Goal: Task Accomplishment & Management: Use online tool/utility

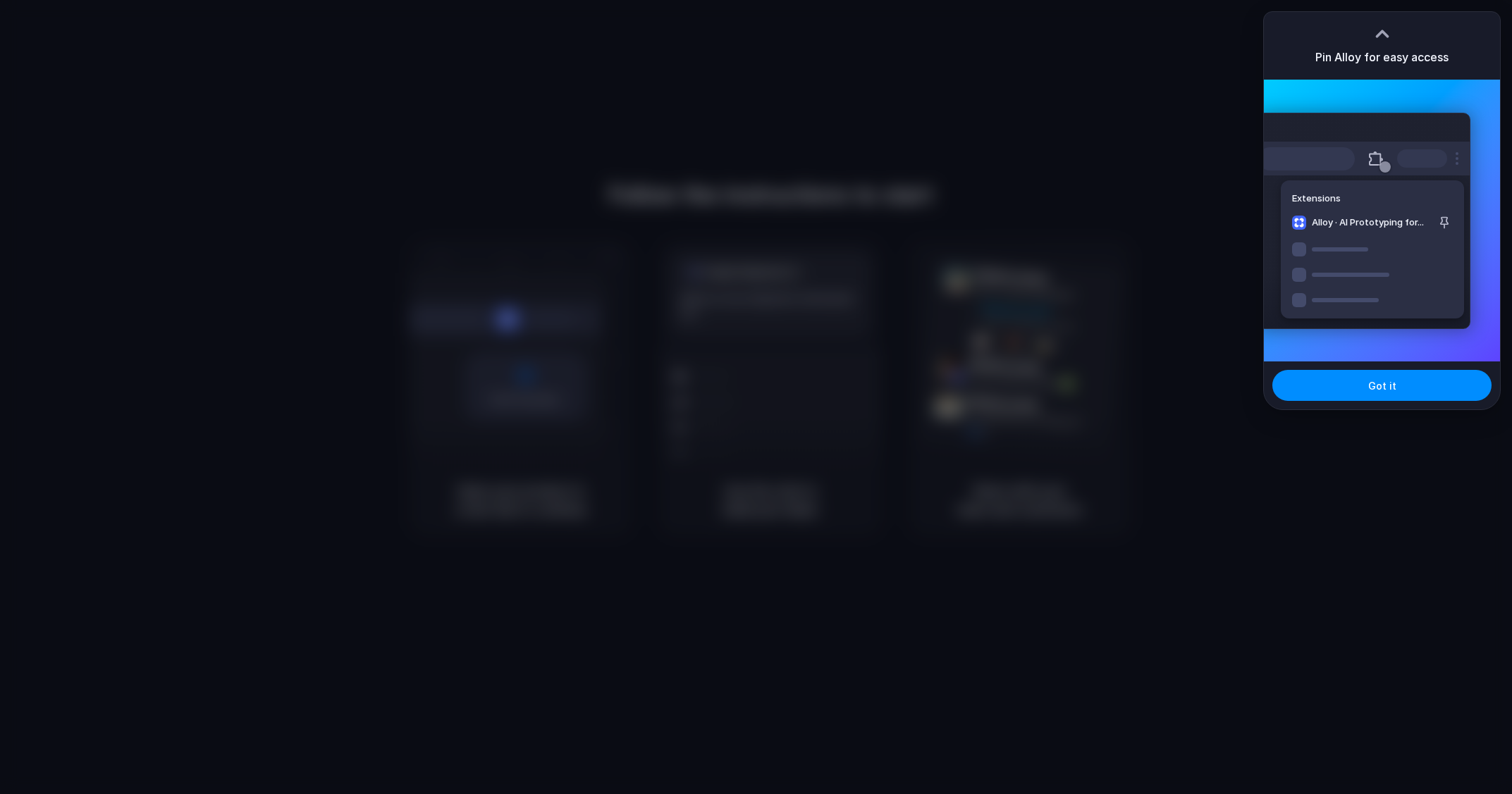
click at [1383, 117] on div "Extensions Alloy · AI Prototyping for..." at bounding box center [1364, 221] width 213 height 217
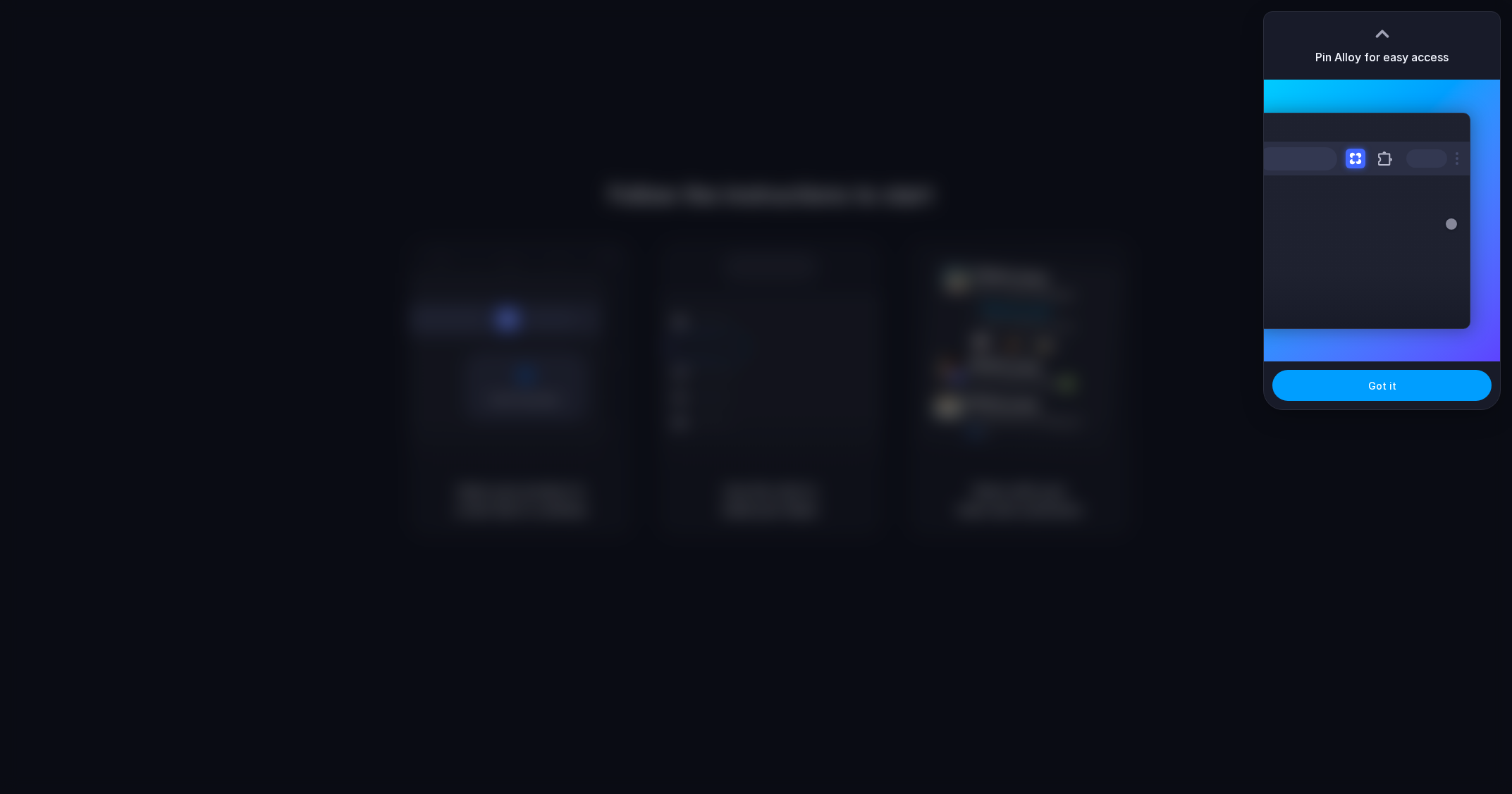
click at [1386, 384] on span "Got it" at bounding box center [1382, 385] width 28 height 15
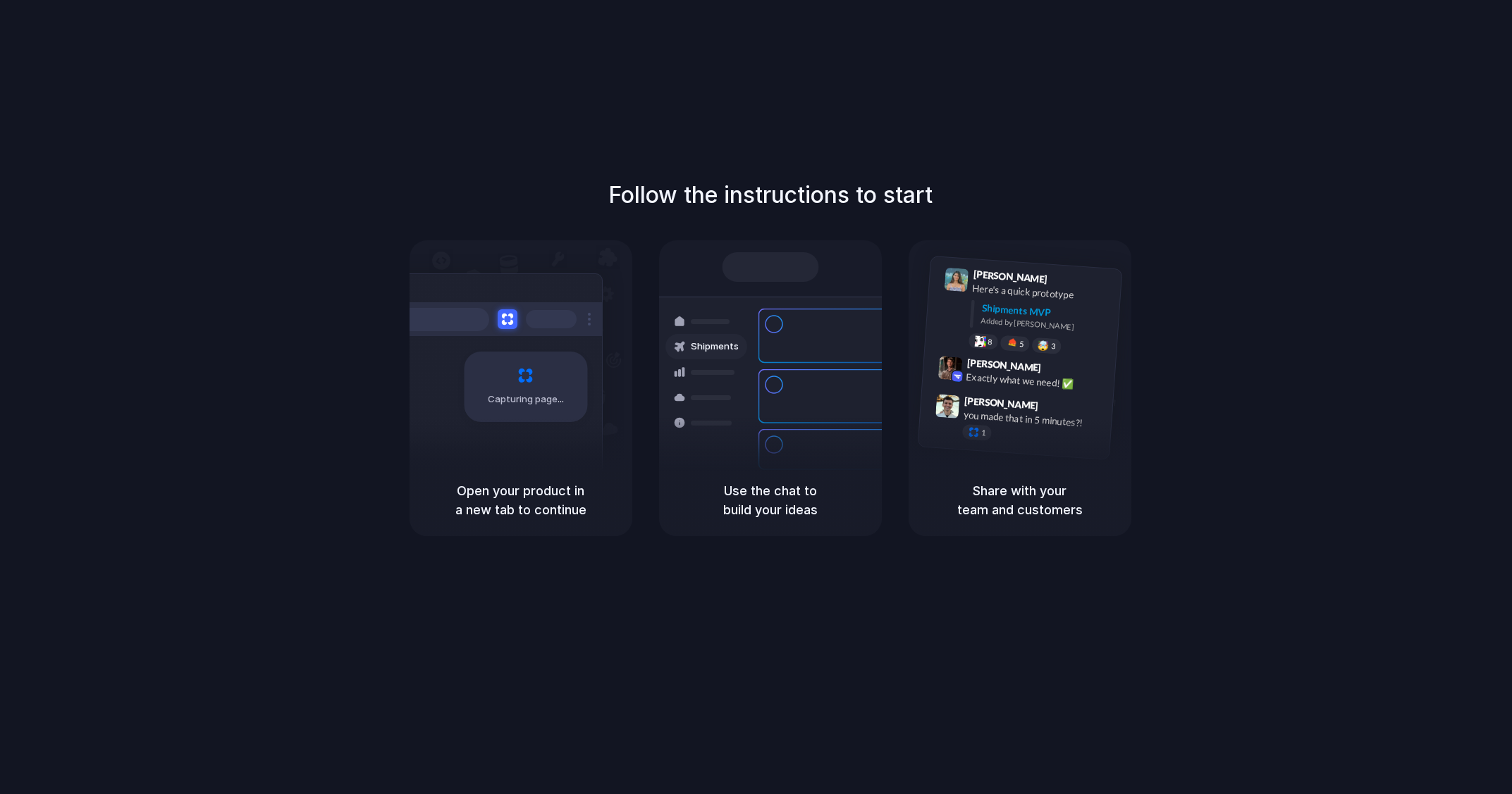
click at [1311, 425] on div "Follow the instructions to start Capturing page Open your product in a new tab …" at bounding box center [770, 357] width 1512 height 358
click at [757, 398] on div at bounding box center [757, 398] width 0 height 0
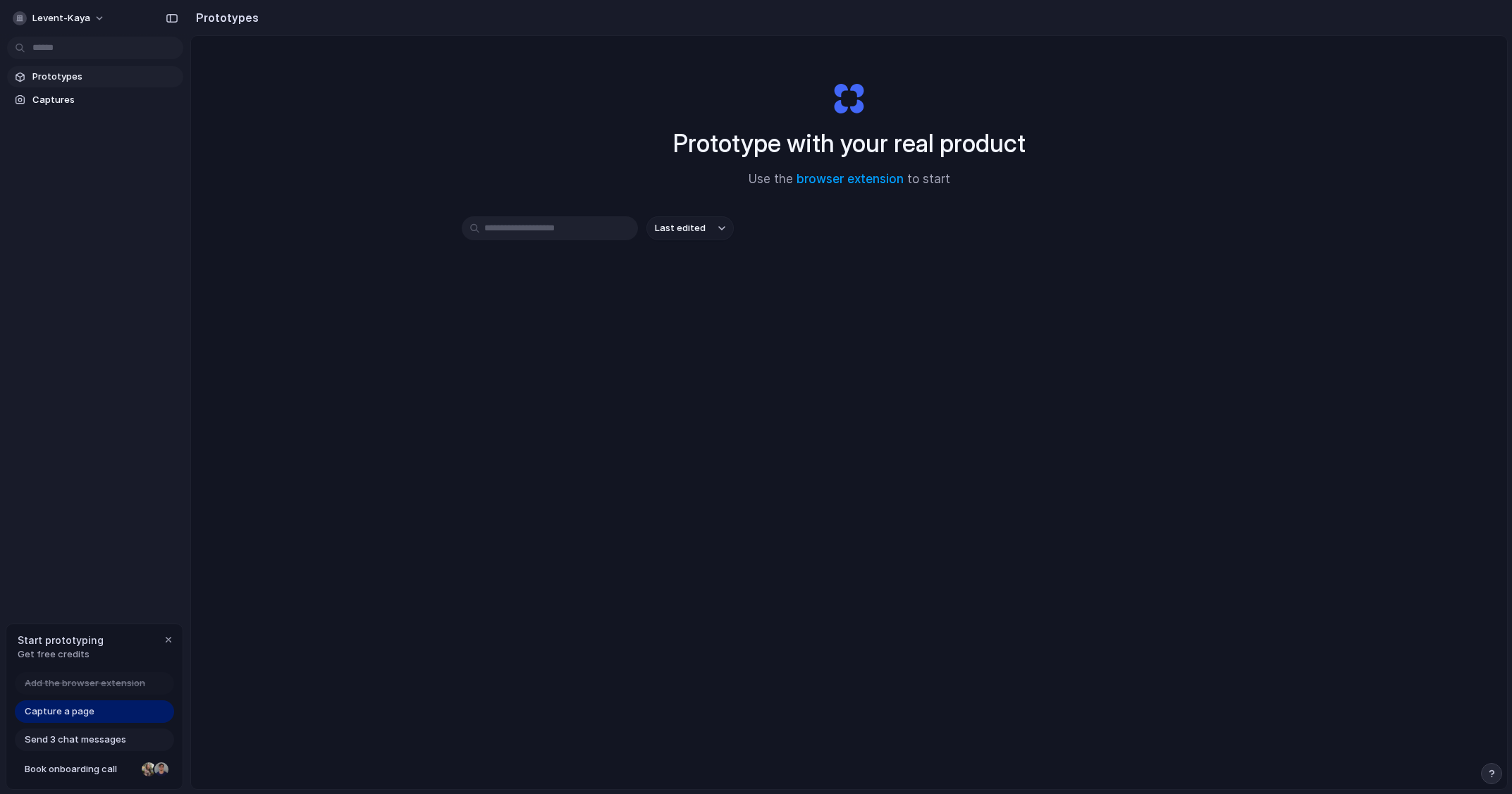
click at [48, 706] on span "Capture a page" at bounding box center [59, 712] width 70 height 14
click at [663, 350] on div "Prototype with your real product Use the browser extension to start Last edited" at bounding box center [849, 450] width 1316 height 828
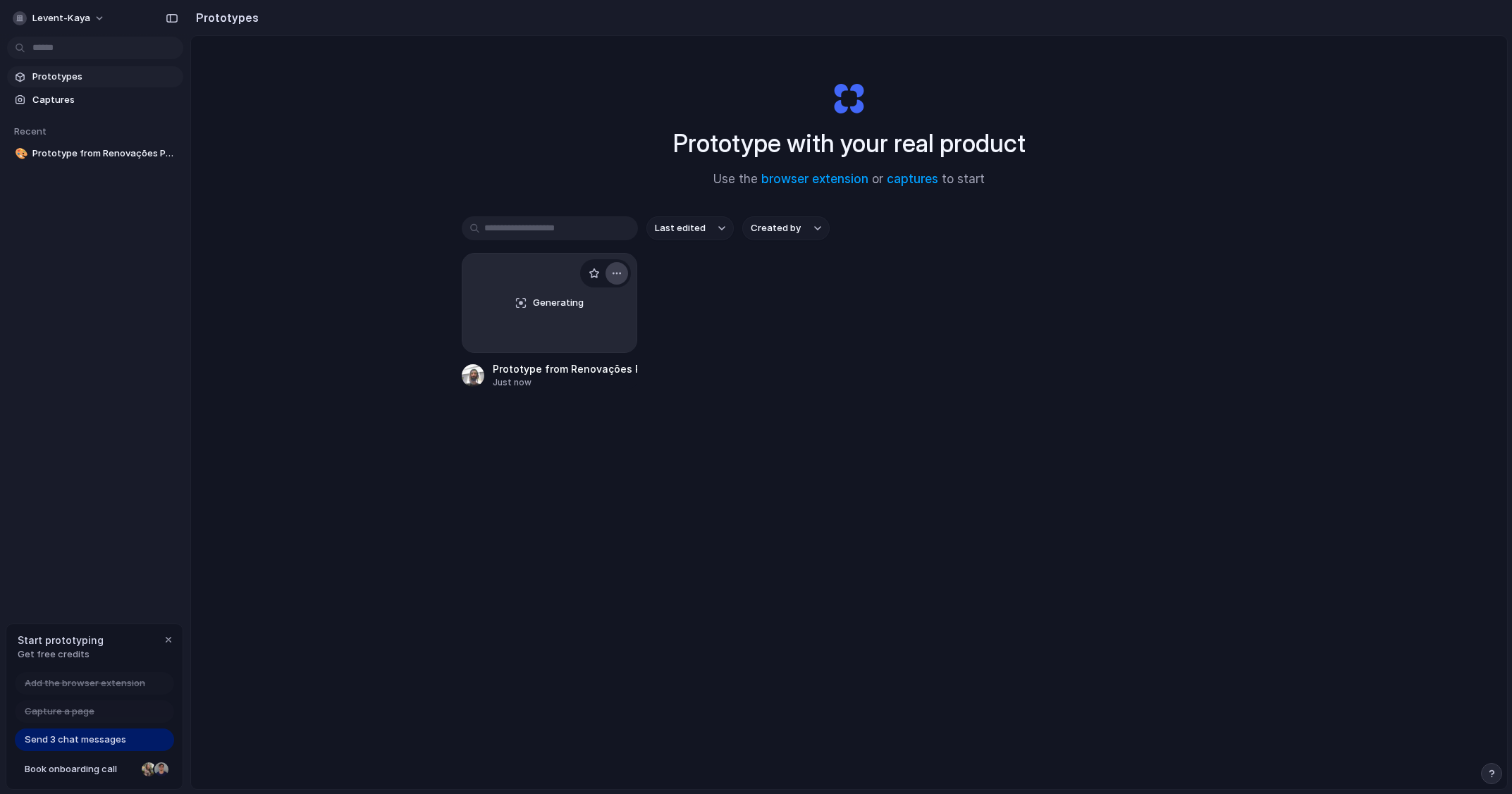
click at [621, 271] on div "button" at bounding box center [617, 273] width 12 height 12
click at [559, 381] on li "Delete" at bounding box center [576, 373] width 100 height 22
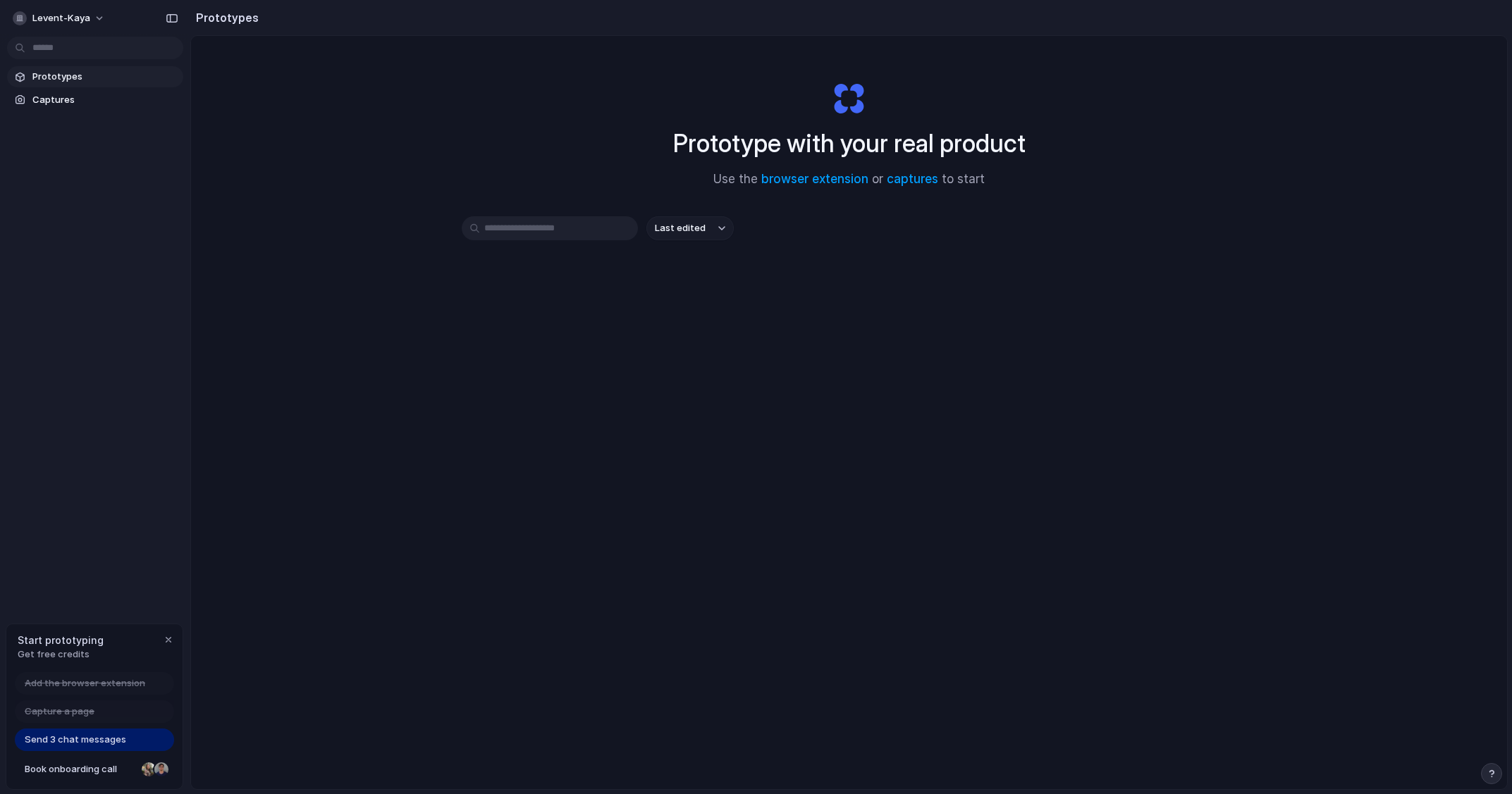
click at [1128, 195] on div "Prototype with your real product Use the browser extension or captures to start" at bounding box center [850, 129] width 564 height 152
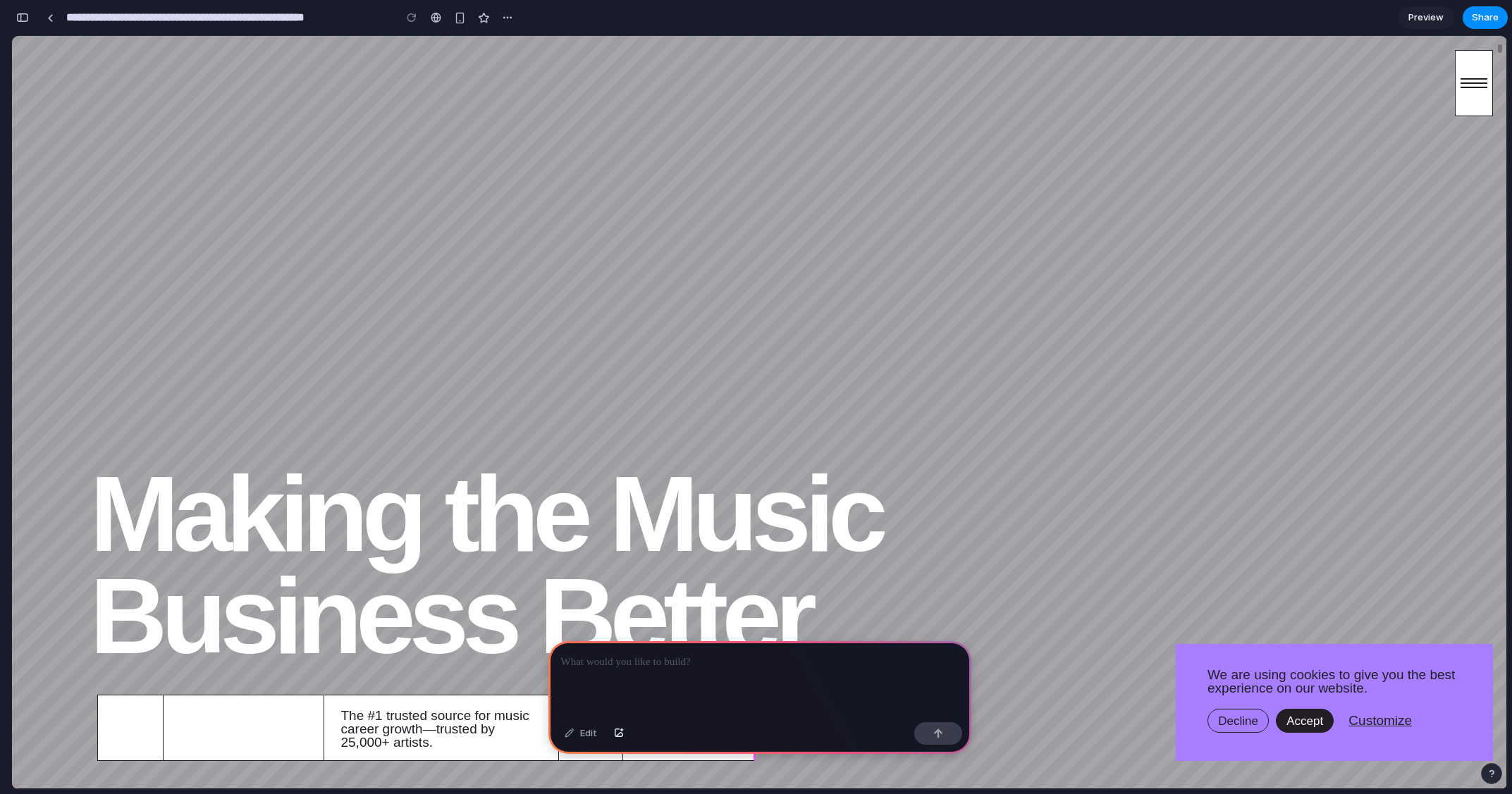
click at [744, 568] on h1 "Making the Music Business Better" at bounding box center [545, 564] width 912 height 203
click at [757, 667] on p at bounding box center [760, 663] width 398 height 17
click at [708, 675] on div at bounding box center [760, 679] width 423 height 75
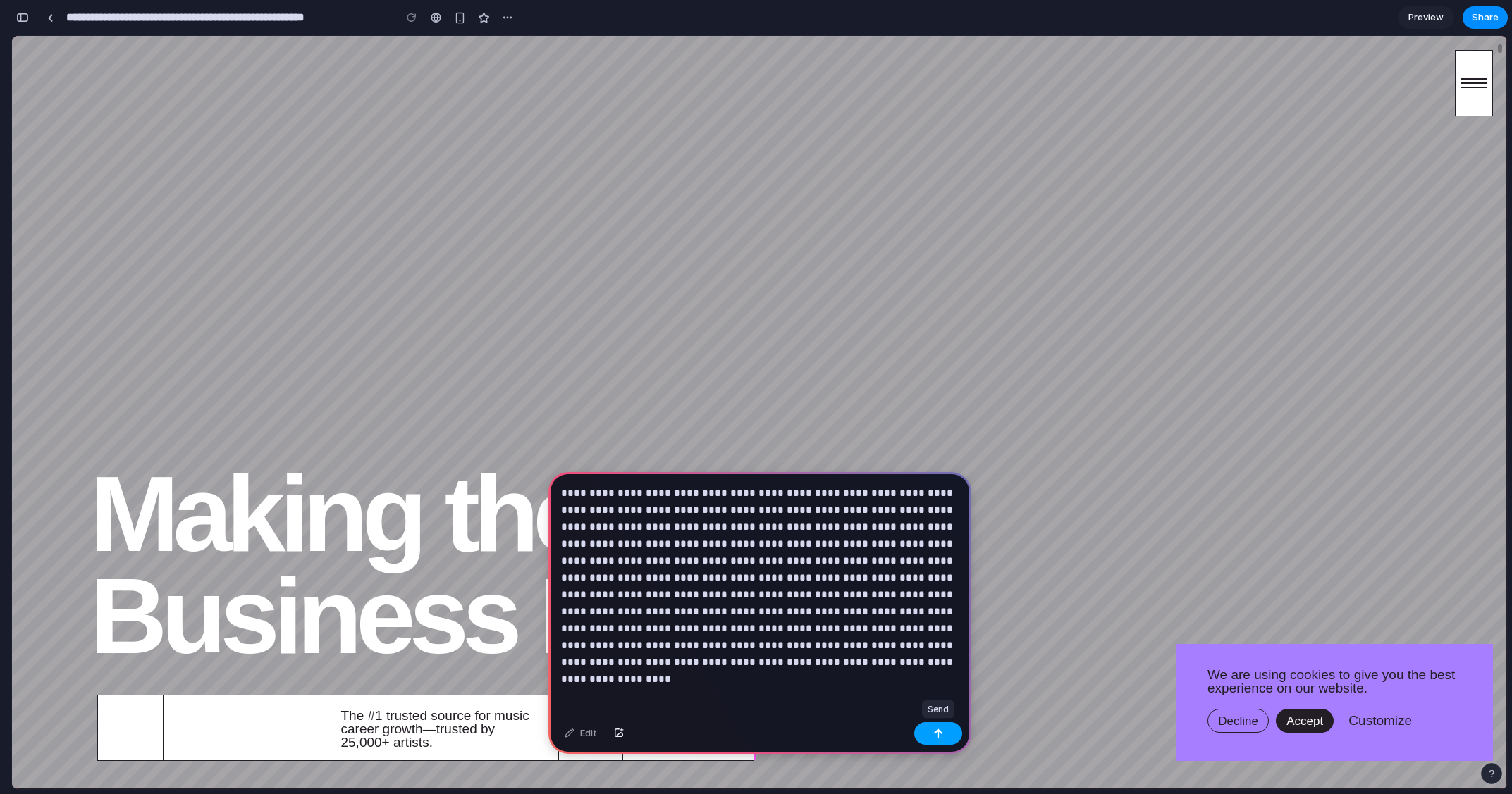
click at [929, 743] on button "button" at bounding box center [938, 733] width 48 height 22
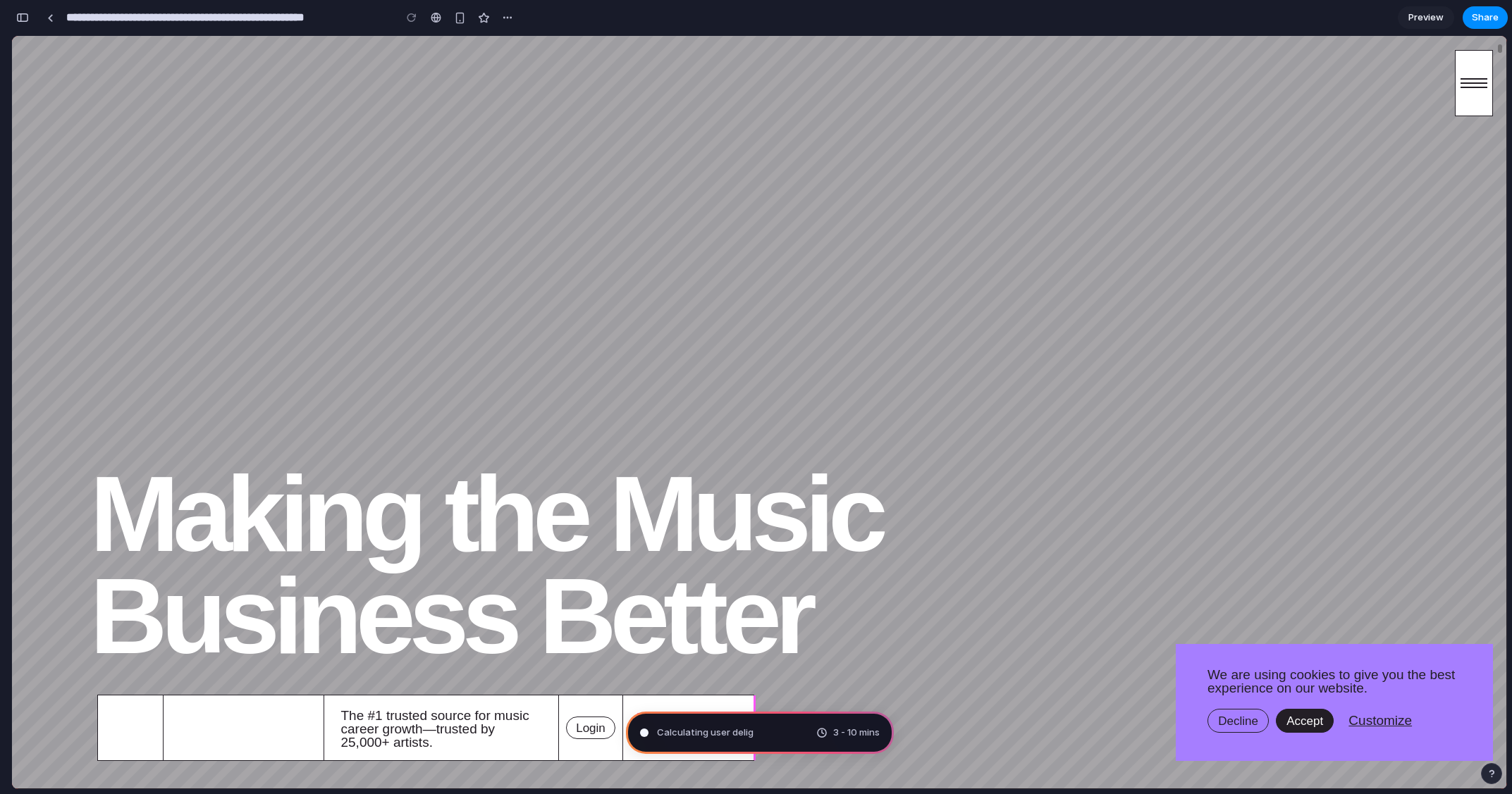
type input "**********"
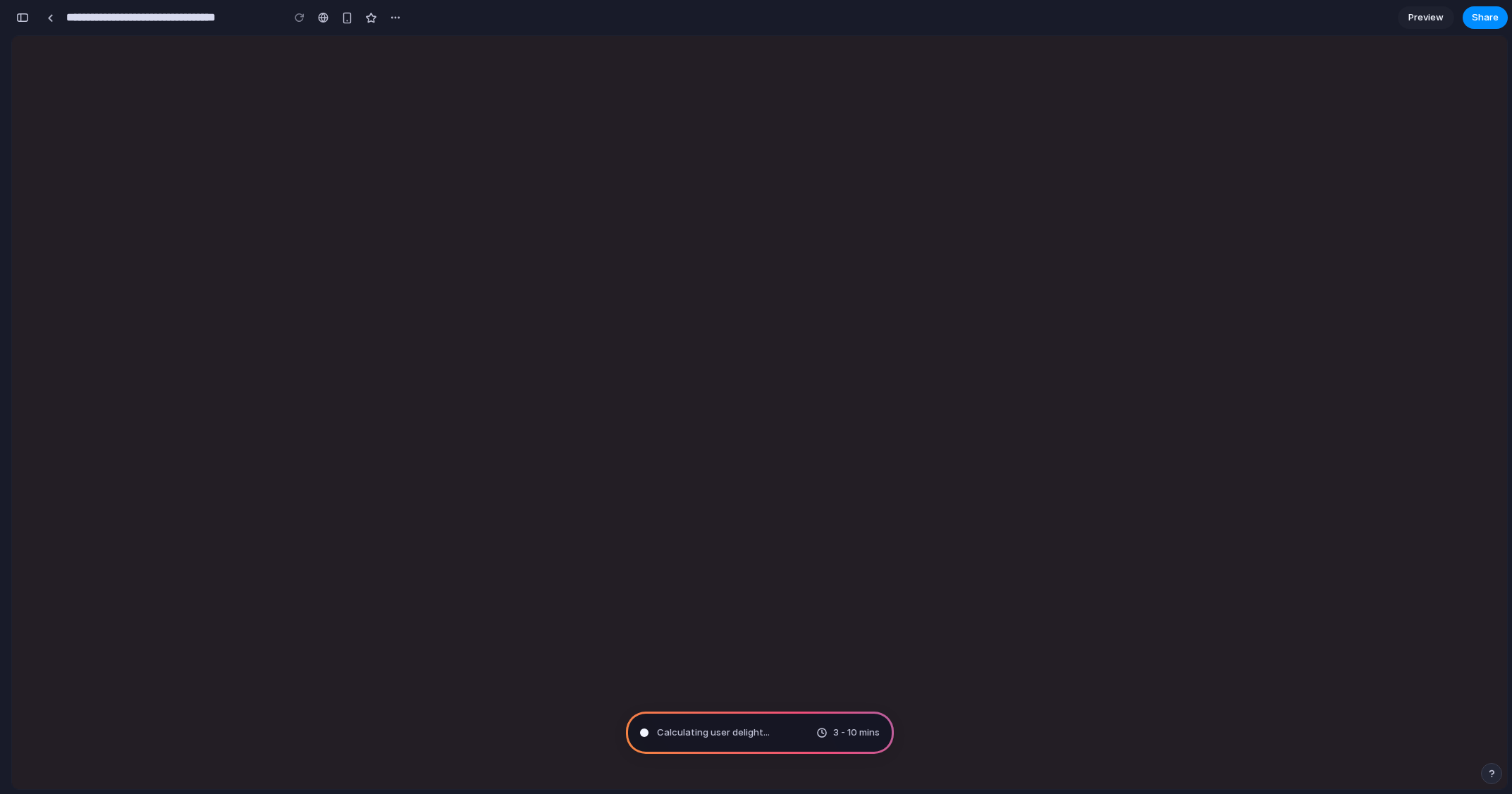
scroll to position [0, 0]
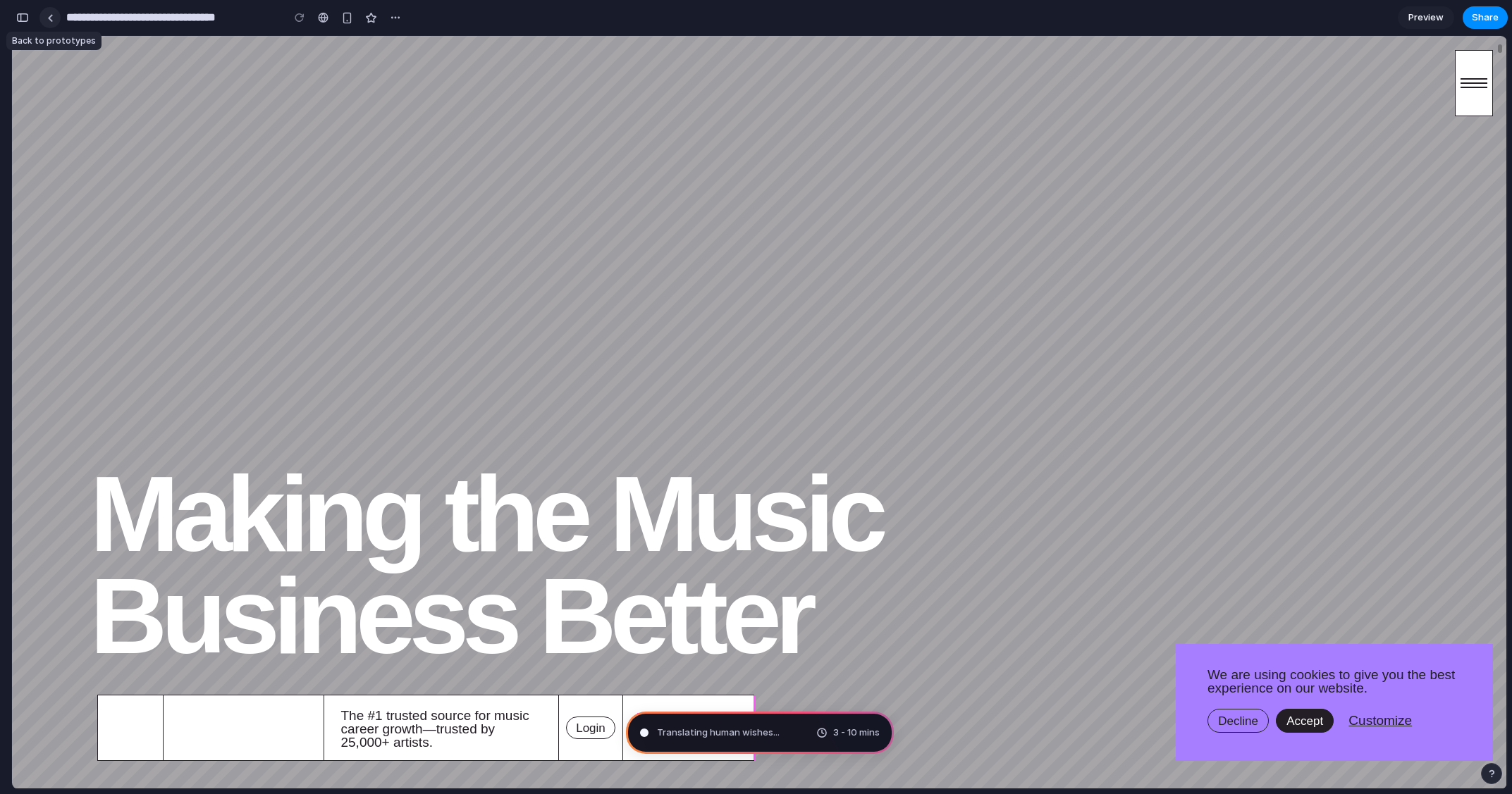
click at [51, 13] on link at bounding box center [50, 18] width 22 height 22
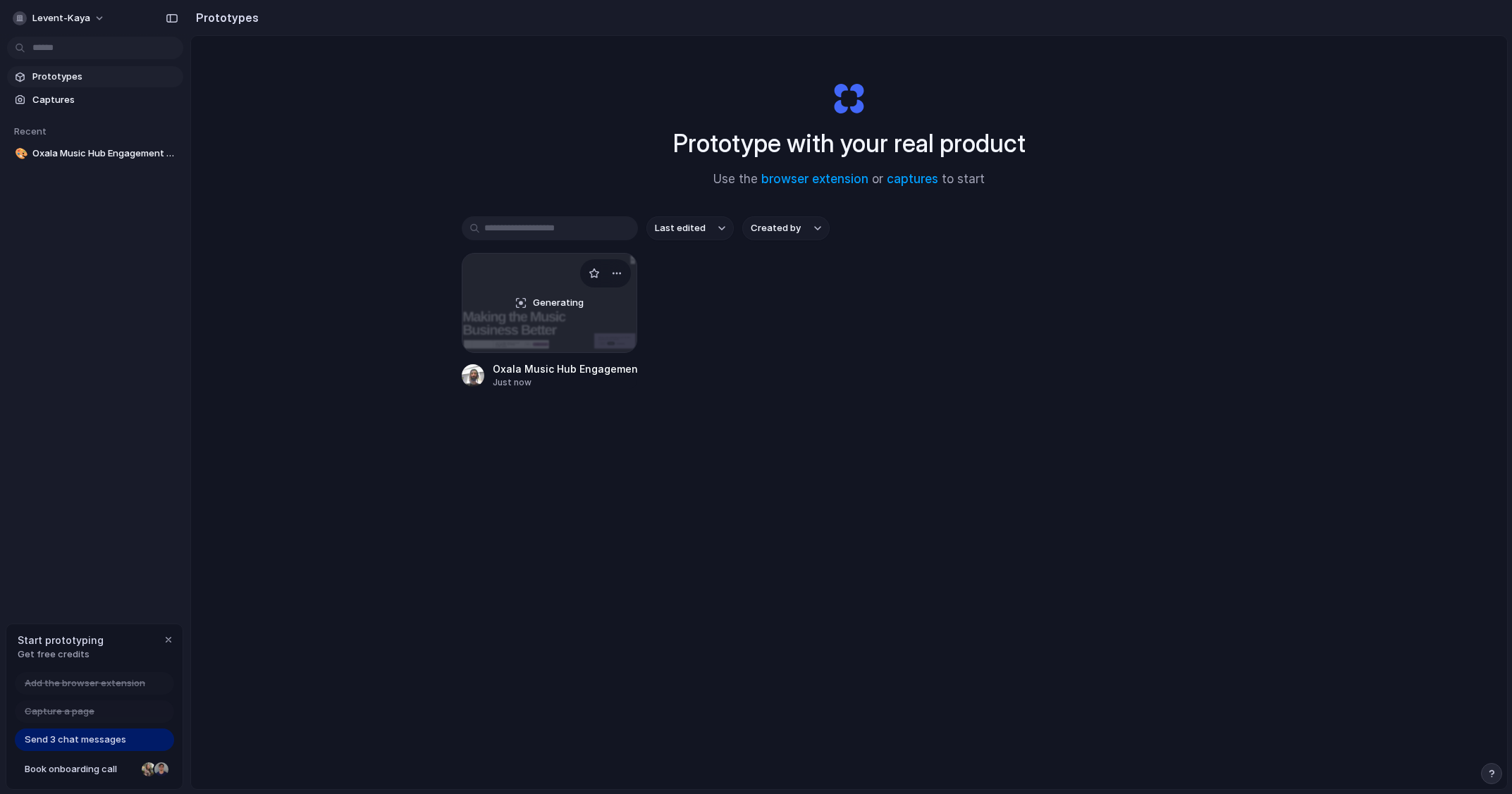
click at [554, 314] on div "Generating" at bounding box center [550, 303] width 175 height 98
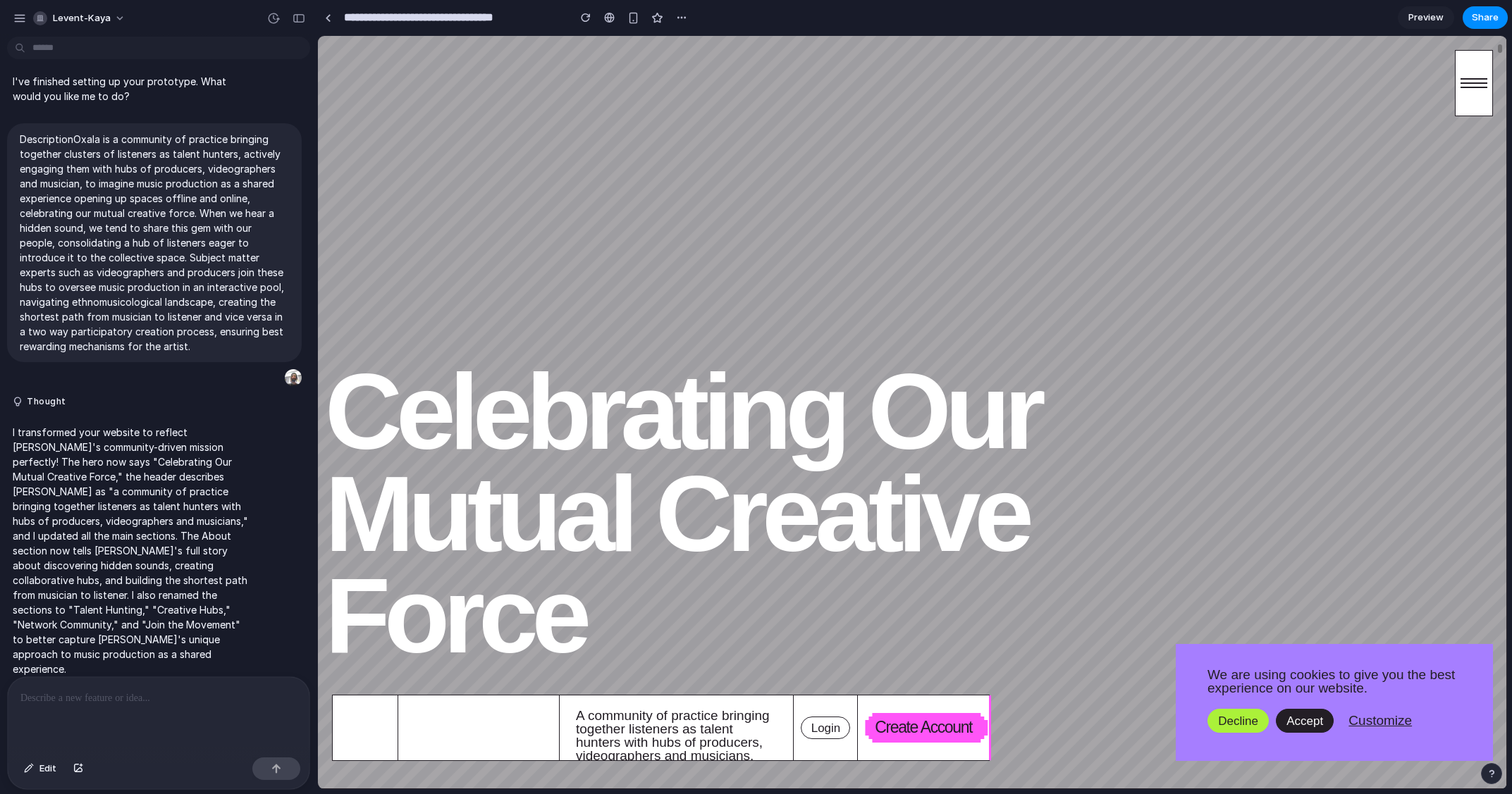
click at [1249, 720] on button "Decline" at bounding box center [1238, 720] width 61 height 24
click at [1160, 530] on h1 "Celebrating Our Mutual Creative Force" at bounding box center [781, 514] width 912 height 306
